Goal: Check status: Check status

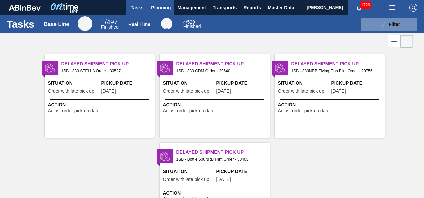
click at [162, 9] on span "Planning" at bounding box center [161, 8] width 20 height 8
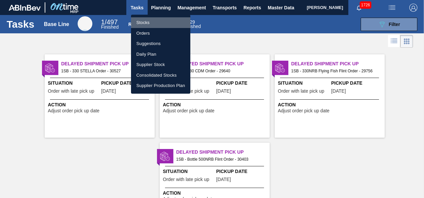
click at [149, 22] on li "Stocks" at bounding box center [160, 22] width 59 height 11
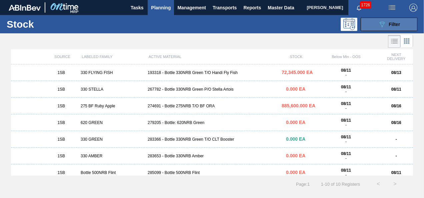
click at [389, 25] on span "Filter" at bounding box center [394, 24] width 11 height 5
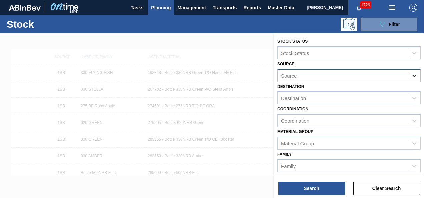
click at [411, 75] on icon at bounding box center [414, 75] width 7 height 7
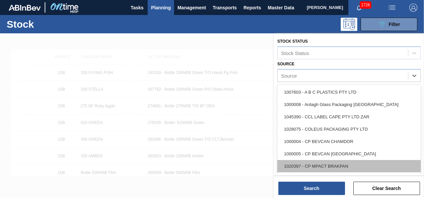
click at [333, 166] on div "1020397 - CP MPACT BRAKPAN" at bounding box center [348, 166] width 143 height 12
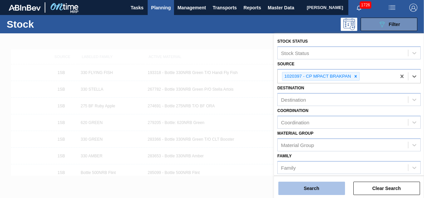
click at [311, 191] on button "Search" at bounding box center [311, 188] width 67 height 13
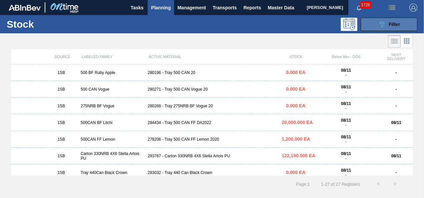
click at [385, 24] on icon "089F7B8B-B2A5-4AFE-B5C0-19BA573D28AC" at bounding box center [382, 24] width 8 height 8
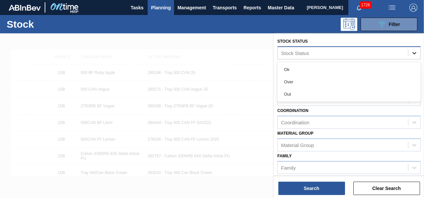
click at [416, 54] on icon at bounding box center [414, 53] width 7 height 7
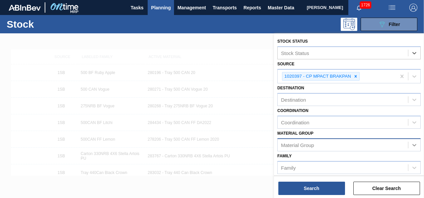
click at [413, 145] on icon at bounding box center [414, 145] width 4 height 2
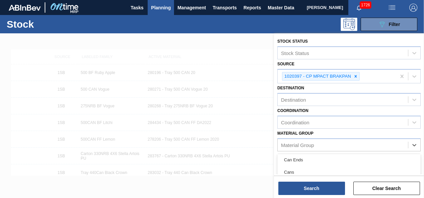
scroll to position [15, 0]
click at [263, 103] on div at bounding box center [212, 132] width 424 height 198
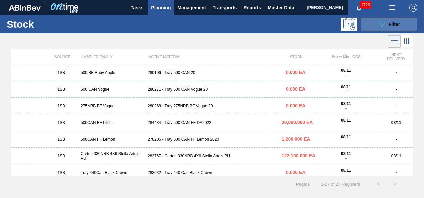
click at [388, 28] on div "089F7B8B-B2A5-4AFE-B5C0-19BA573D28AC Filter" at bounding box center [389, 24] width 22 height 8
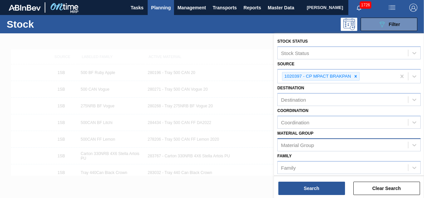
scroll to position [33, 0]
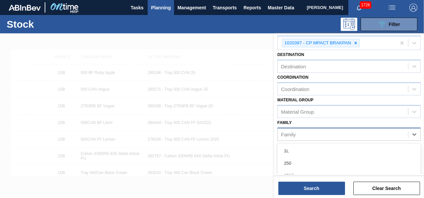
click at [343, 132] on div "Family" at bounding box center [343, 134] width 130 height 10
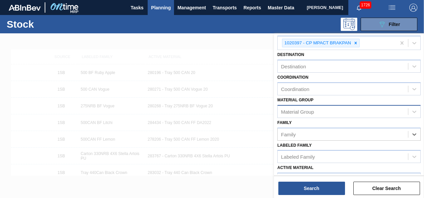
click at [341, 111] on div "Material Group" at bounding box center [343, 112] width 130 height 10
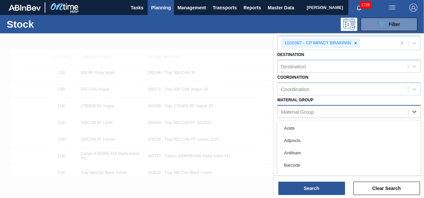
click at [341, 111] on div "Material Group" at bounding box center [343, 112] width 130 height 10
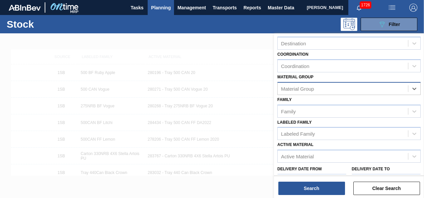
scroll to position [67, 0]
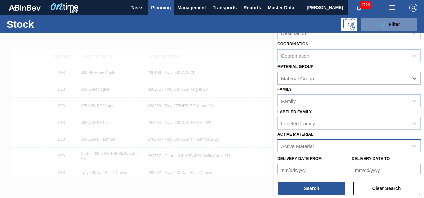
click at [345, 144] on div "Active Material" at bounding box center [343, 146] width 130 height 10
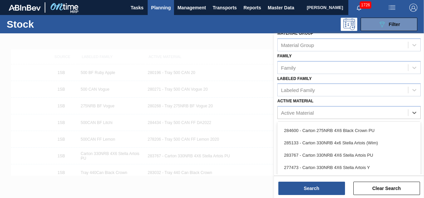
scroll to position [1148, 0]
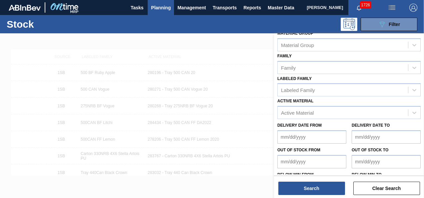
drag, startPoint x: 423, startPoint y: 107, endPoint x: 423, endPoint y: 112, distance: 5.0
click at [423, 112] on div "Stock Status Stock Status Source 1020397 - CP MPACT BRAKPAN Destination Destina…" at bounding box center [349, 103] width 150 height 141
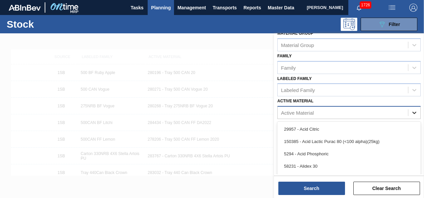
click at [414, 111] on icon at bounding box center [414, 112] width 7 height 7
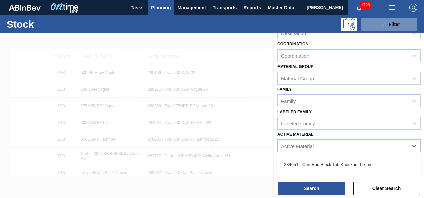
scroll to position [0, 0]
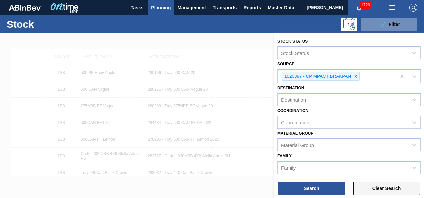
click at [371, 189] on button "Clear Search" at bounding box center [386, 188] width 67 height 13
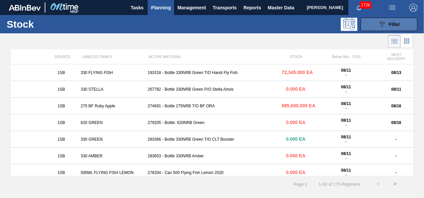
click at [382, 25] on icon "089F7B8B-B2A5-4AFE-B5C0-19BA573D28AC" at bounding box center [382, 24] width 8 height 8
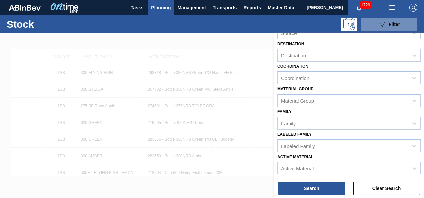
scroll to position [119, 0]
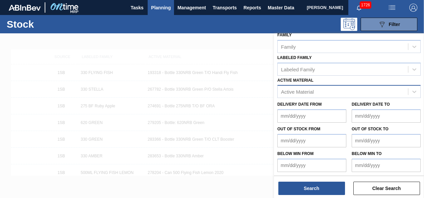
click at [316, 89] on div "Active Material" at bounding box center [343, 92] width 130 height 10
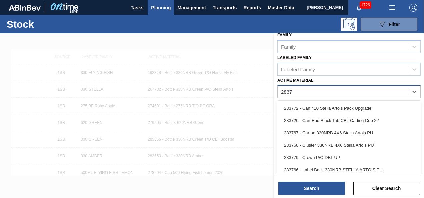
type Material "28377"
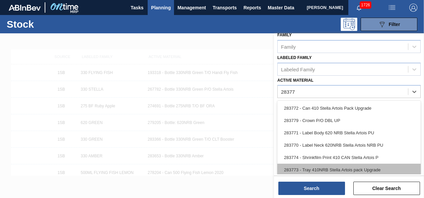
click at [317, 167] on div "283773 - Tray 410NRB Stella Artois pack Upgrade" at bounding box center [348, 170] width 143 height 12
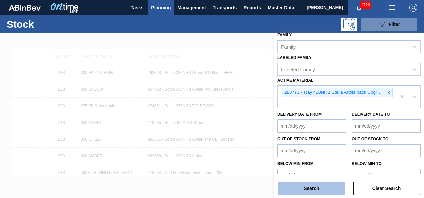
click at [316, 189] on button "Search" at bounding box center [311, 188] width 67 height 13
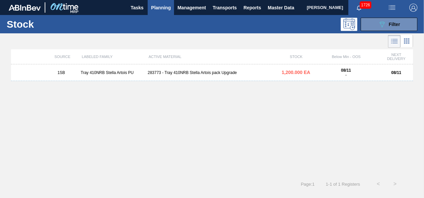
click at [113, 72] on div "Tray 410NRB Stella Artois PU" at bounding box center [111, 72] width 67 height 5
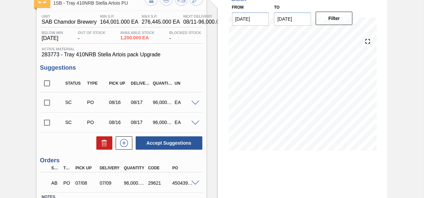
scroll to position [94, 0]
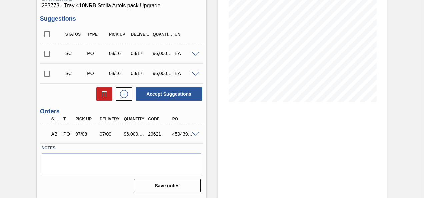
click at [194, 133] on span at bounding box center [195, 134] width 8 height 5
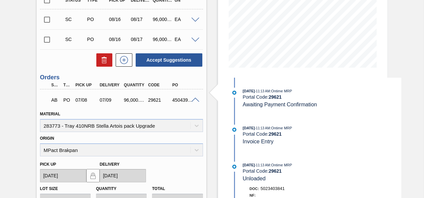
scroll to position [0, 0]
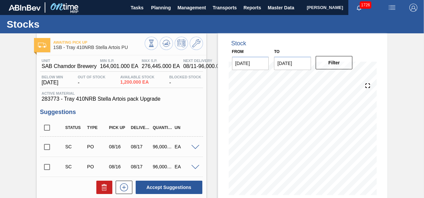
click at [196, 149] on span at bounding box center [195, 147] width 8 height 5
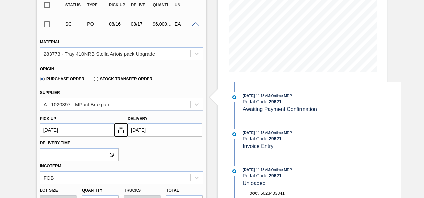
scroll to position [133, 0]
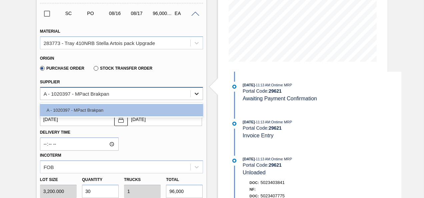
click at [197, 94] on icon at bounding box center [197, 94] width 4 height 2
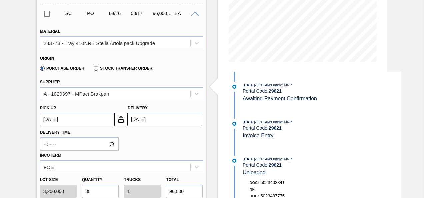
click at [194, 15] on span at bounding box center [195, 14] width 8 height 5
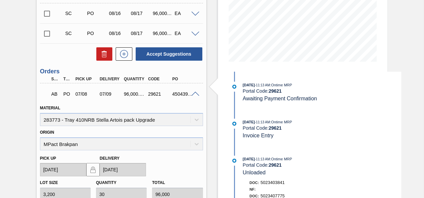
click at [196, 95] on span at bounding box center [195, 94] width 8 height 5
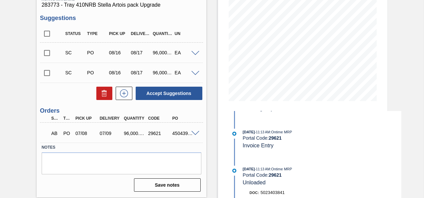
scroll to position [0, 0]
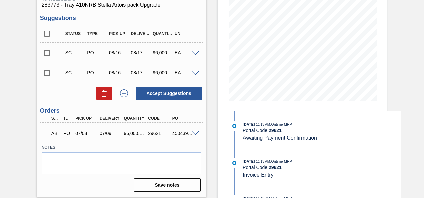
click at [194, 133] on span at bounding box center [195, 133] width 8 height 5
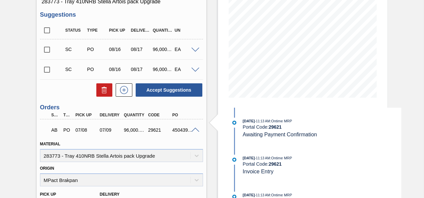
scroll to position [100, 0]
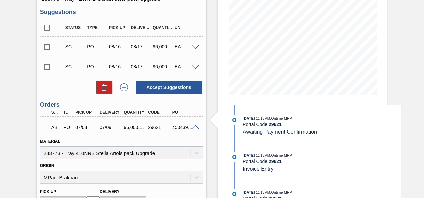
click at [195, 127] on span at bounding box center [195, 127] width 8 height 5
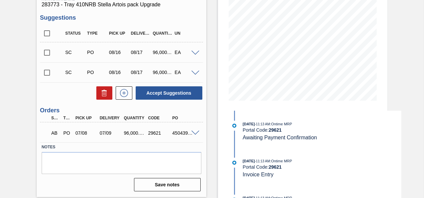
scroll to position [94, 0]
click at [192, 134] on span at bounding box center [195, 133] width 8 height 5
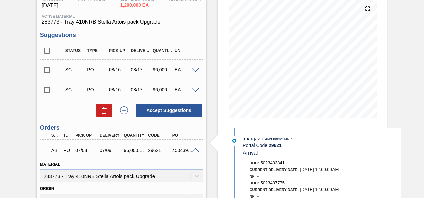
scroll to position [67, 0]
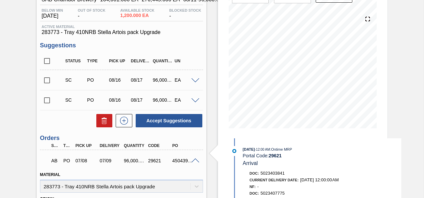
click at [193, 163] on span at bounding box center [195, 160] width 8 height 5
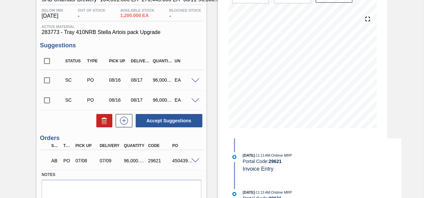
click at [195, 160] on span at bounding box center [195, 160] width 8 height 5
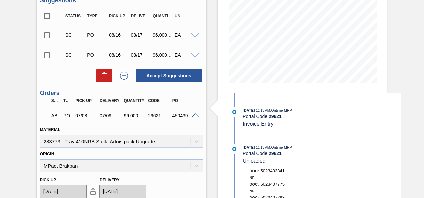
scroll to position [122, 0]
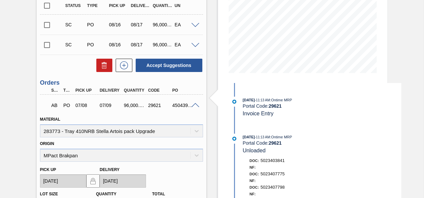
click at [195, 104] on span at bounding box center [195, 105] width 8 height 5
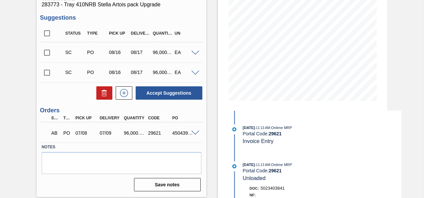
scroll to position [94, 0]
click at [194, 134] on span at bounding box center [195, 133] width 8 height 5
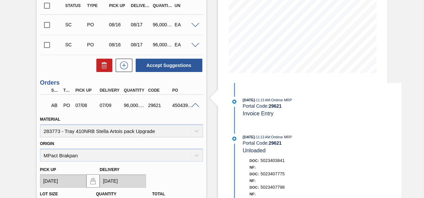
click at [195, 105] on span at bounding box center [195, 105] width 8 height 5
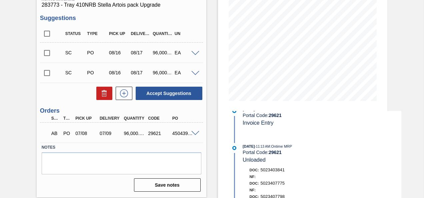
scroll to position [0, 0]
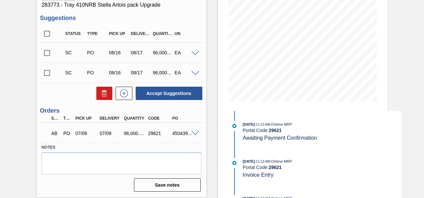
click at [194, 133] on span at bounding box center [195, 133] width 8 height 5
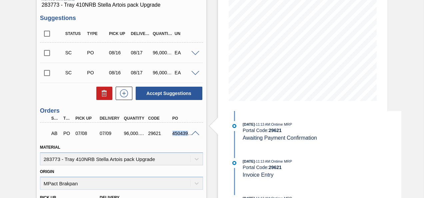
drag, startPoint x: 172, startPoint y: 134, endPoint x: 190, endPoint y: 133, distance: 18.0
click at [190, 133] on div "AB PO 07/08 07/09 96,000.000 29621 4504398024" at bounding box center [121, 132] width 163 height 17
drag, startPoint x: 190, startPoint y: 133, endPoint x: 184, endPoint y: 144, distance: 12.2
click at [184, 144] on div "Material 283773 - Tray 410NRB Stella Artois pack Upgrade" at bounding box center [121, 154] width 163 height 23
click at [195, 134] on span at bounding box center [195, 133] width 8 height 5
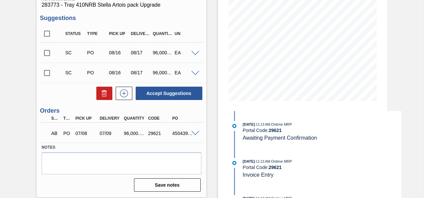
click at [190, 134] on div at bounding box center [196, 132] width 13 height 5
click at [188, 134] on div "4504398024" at bounding box center [184, 133] width 26 height 5
drag, startPoint x: 188, startPoint y: 134, endPoint x: 189, endPoint y: 143, distance: 8.8
click at [189, 143] on div "AB PO 07/08 07/09 96,000.000 29621 4504398024 Material 283773 - Tray 410NRB Ste…" at bounding box center [121, 133] width 163 height 20
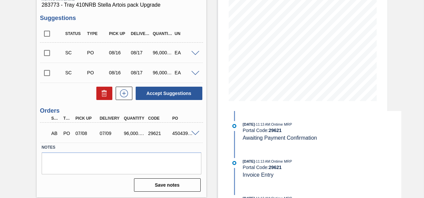
click at [204, 135] on div "Unit SAB Chamdor Brewery MIN S.P. 164,001.000 EA MAX S.P. 276,445.000 EA Next D…" at bounding box center [122, 77] width 170 height 233
click at [191, 135] on span at bounding box center [195, 133] width 8 height 5
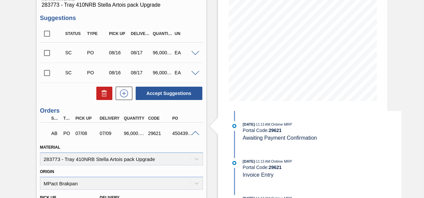
click at [193, 133] on span at bounding box center [195, 133] width 8 height 5
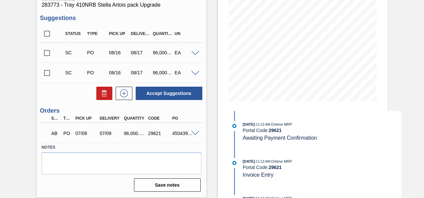
click at [190, 135] on div at bounding box center [196, 132] width 13 height 5
click at [194, 133] on span at bounding box center [195, 133] width 8 height 5
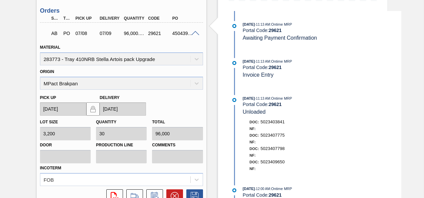
scroll to position [161, 0]
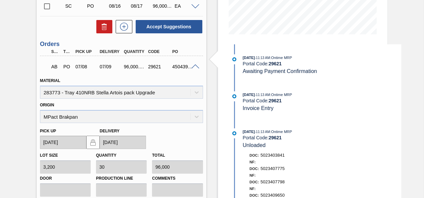
click at [194, 66] on span at bounding box center [195, 66] width 8 height 5
